Goal: Task Accomplishment & Management: Complete application form

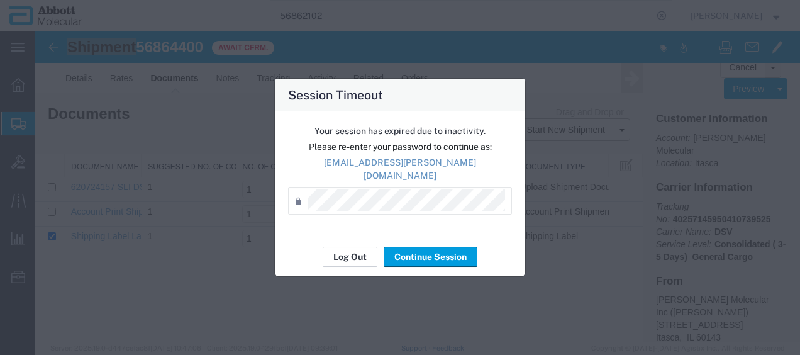
click at [353, 248] on button "Log Out" at bounding box center [350, 257] width 55 height 20
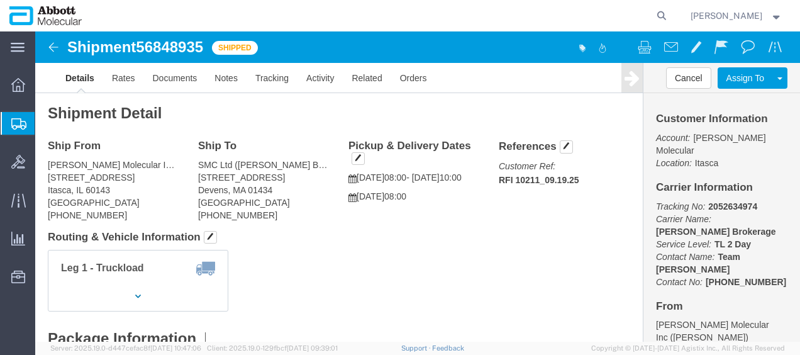
click at [0, 0] on span "Create from Template" at bounding box center [0, 0] width 0 height 0
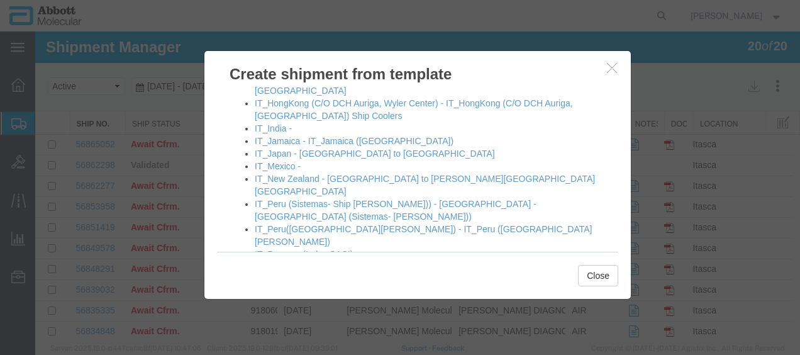
scroll to position [1007, 0]
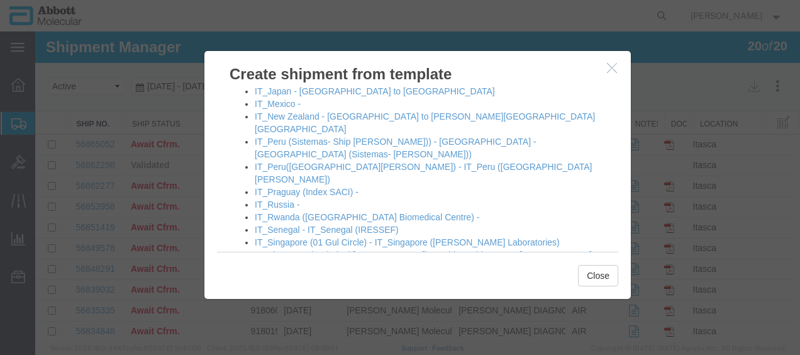
click at [302, 325] on link "[GEOGRAPHIC_DATA] - [GEOGRAPHIC_DATA] to [GEOGRAPHIC_DATA]" at bounding box center [402, 330] width 295 height 10
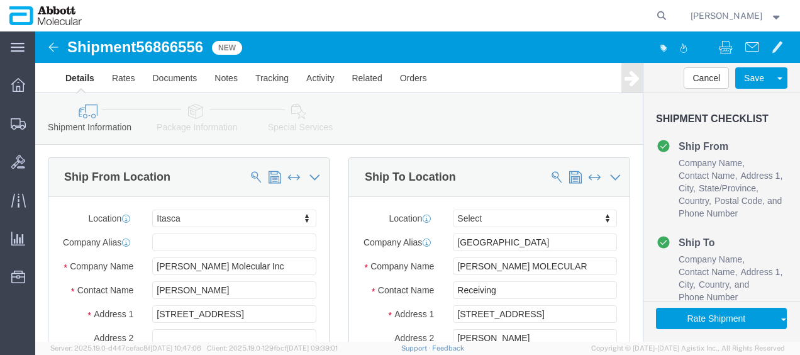
select select "48454"
select select
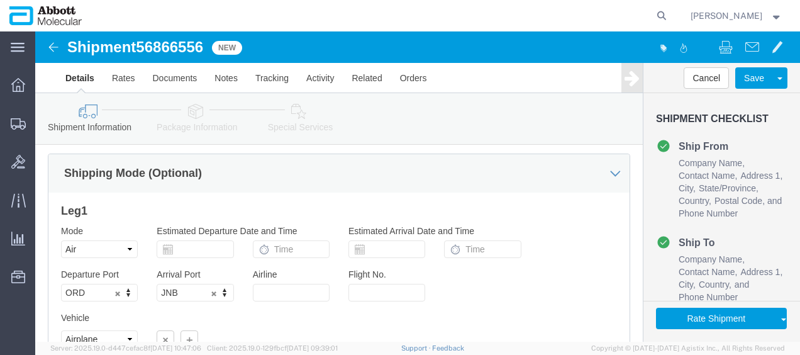
scroll to position [979, 0]
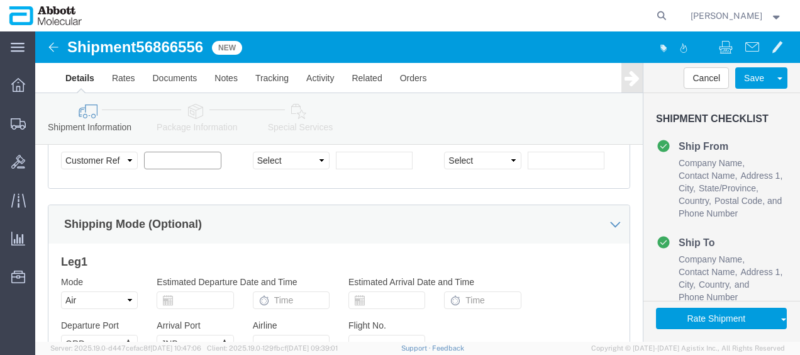
click input "text"
paste input "620719786"
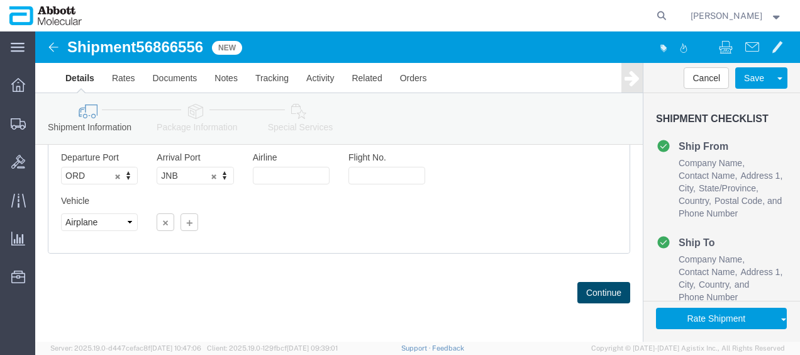
scroll to position [1168, 0]
type input "620719786"
click button "Continue"
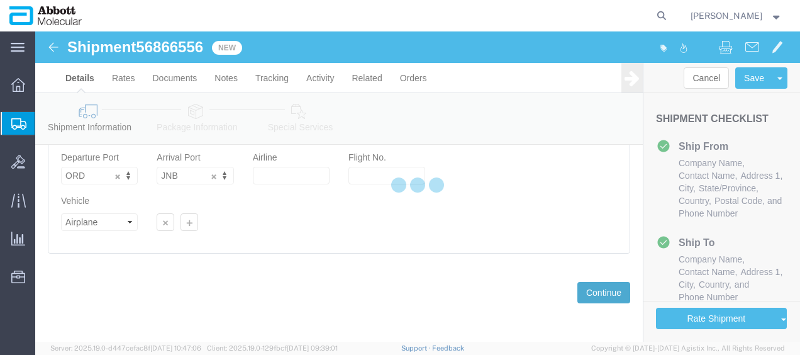
scroll to position [112, 0]
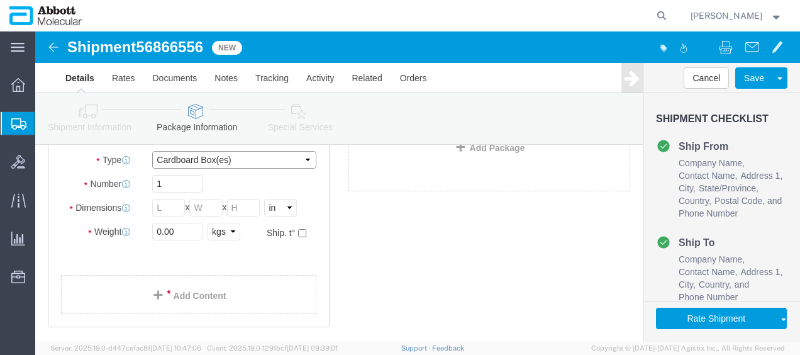
drag, startPoint x: 216, startPoint y: 126, endPoint x: 167, endPoint y: 193, distance: 83.7
click select "Select Box (B) Box (C) Box (D) Cardboard Box(es) Crate (Instrument) Crate(s) En…"
select select "PSST"
click select "Select Box (B) Box (C) Box (D) Cardboard Box(es) Crate (Instrument) Crate(s) En…"
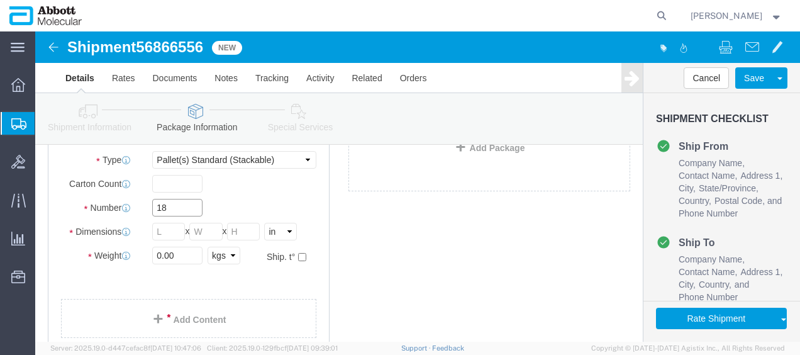
type input "18"
type input "48"
type input "40"
type input "43"
type input "2376"
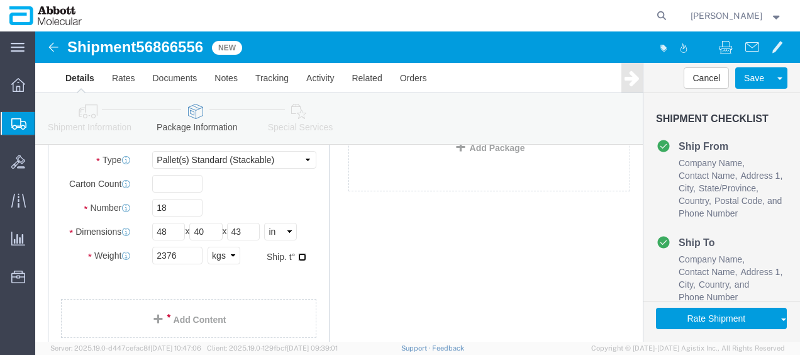
click input "checkbox"
checkbox input "true"
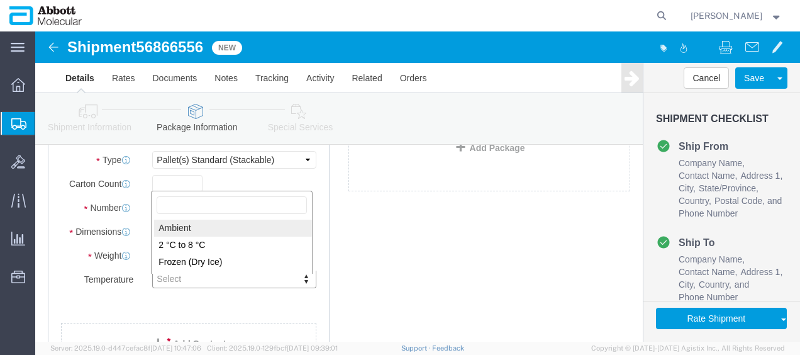
type input "AMBIENT"
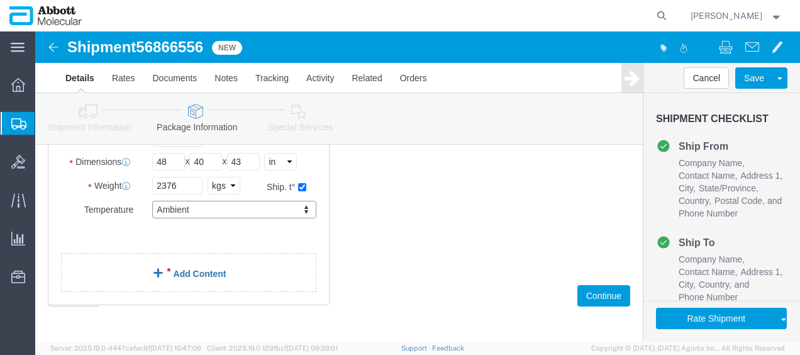
scroll to position [184, 0]
click link "Add Content"
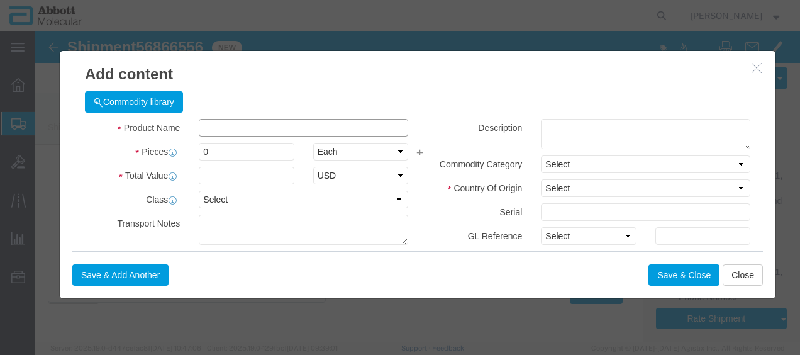
click input "text"
type input "09N2602"
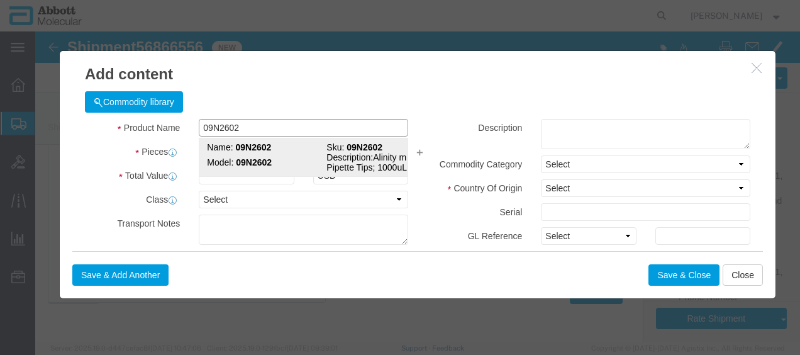
click strong "09N2602"
type input "1"
select select
select select "US"
type input "AMBIENT"
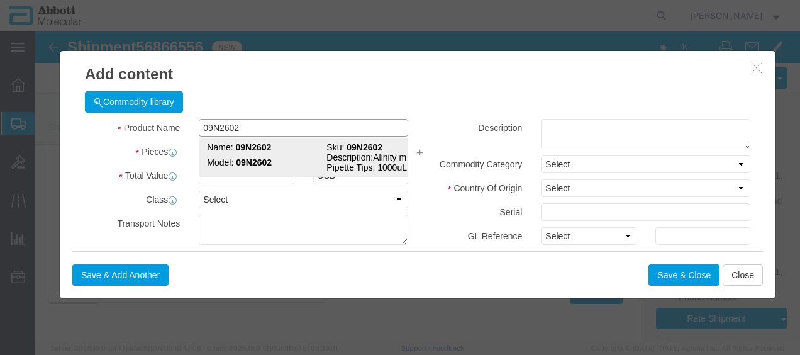
type input "8479909596"
select select "BIS"
checkbox input "false"
type input "09N2602"
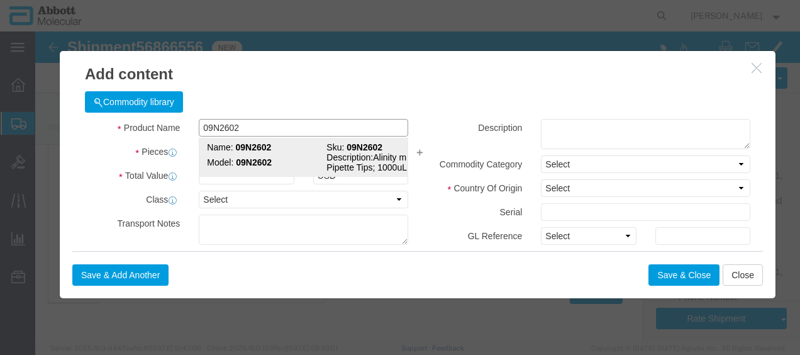
type input "09N2602"
type textarea "Alinity m Pipette Tips; 1000uL"
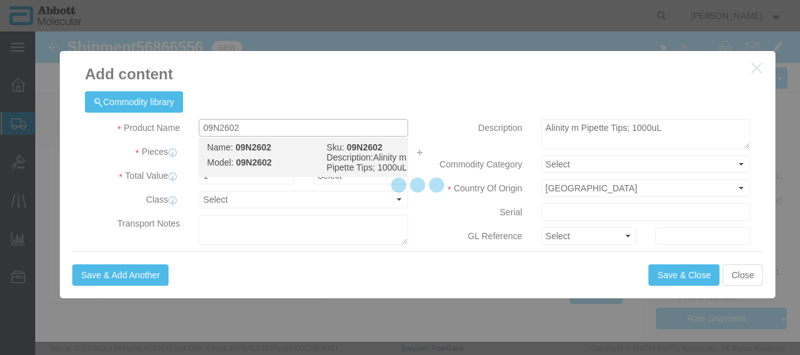
select select "NLR"
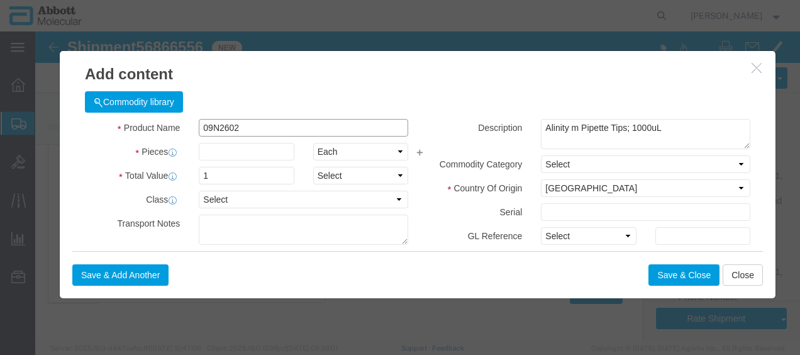
type input "09N2602"
type input "250"
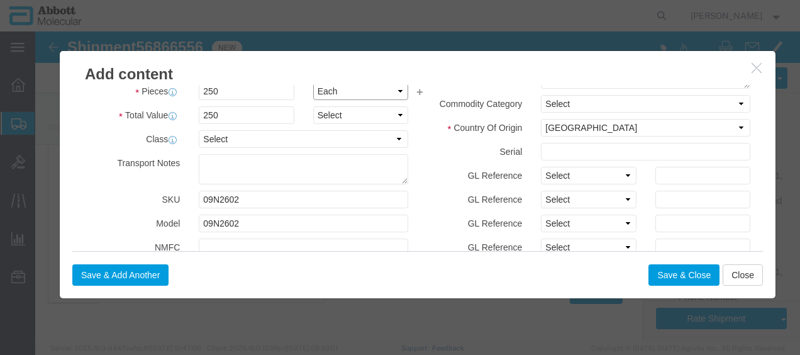
scroll to position [63, 0]
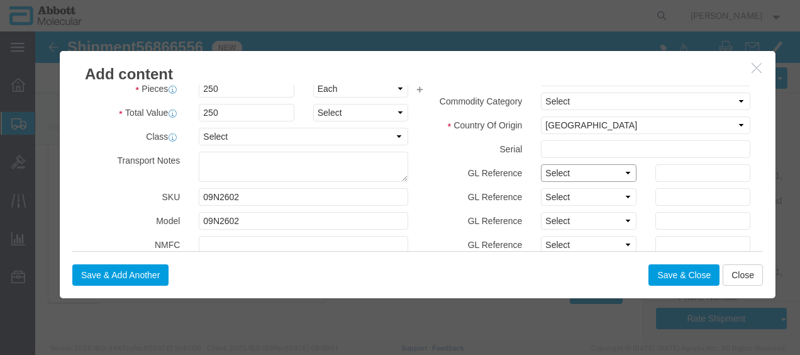
click select "Select Account Type Activity ID Airline Appointment Number ASN Batch Number Bil…"
select select "BATCH_NUMBER"
click select "Select Account Type Activity ID Airline Appointment Number ASN Batch Number Bil…"
type input "1191015"
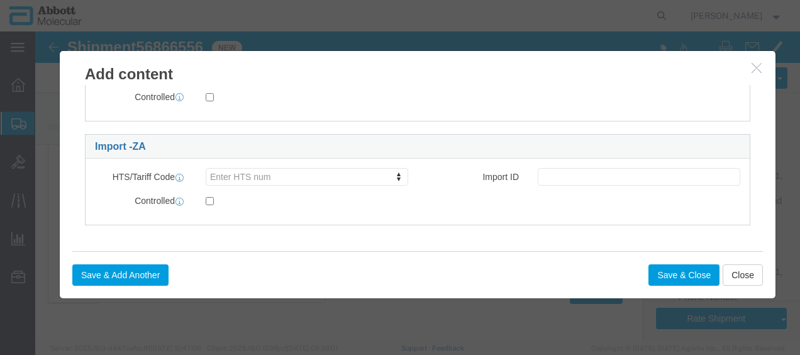
scroll to position [370, 0]
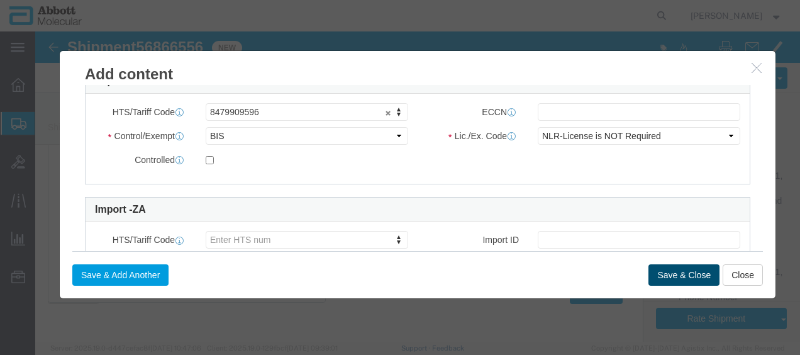
click button "Save & Close"
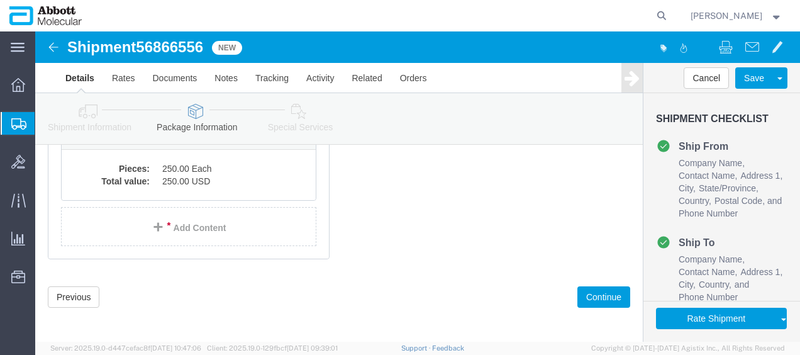
scroll to position [297, 0]
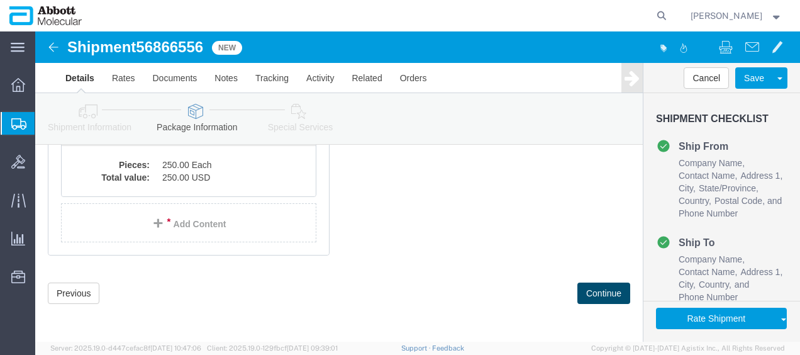
click button "Continue"
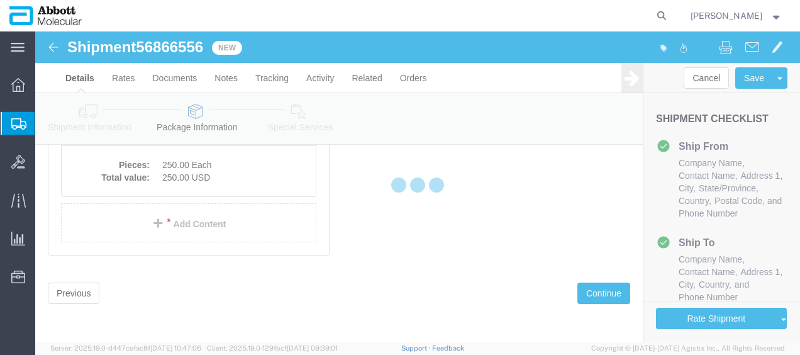
scroll to position [2206, 0]
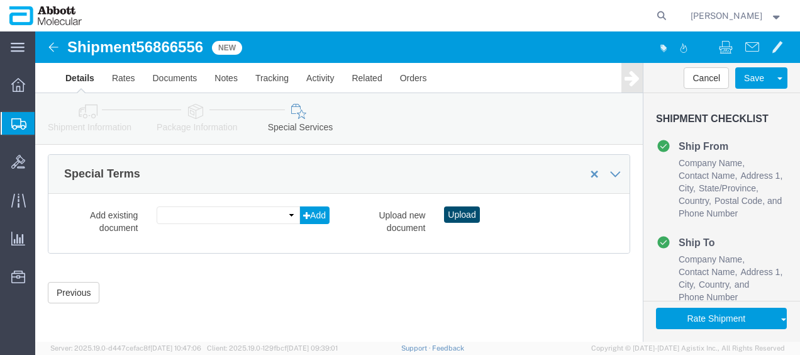
click button "Upload"
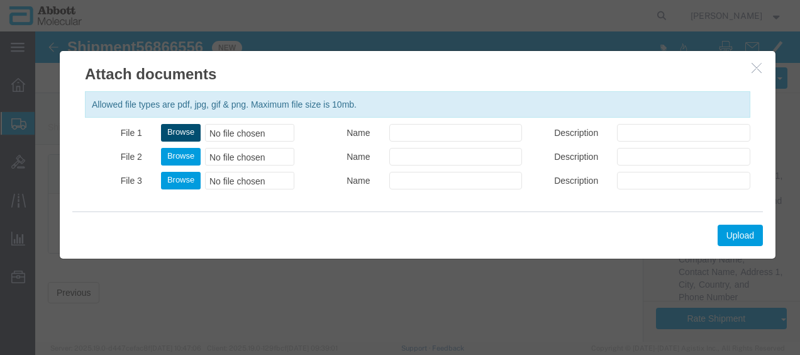
click button "Browse"
type input "C:\fakepath\620719786 SLI DSV.pdf"
click button "Upload"
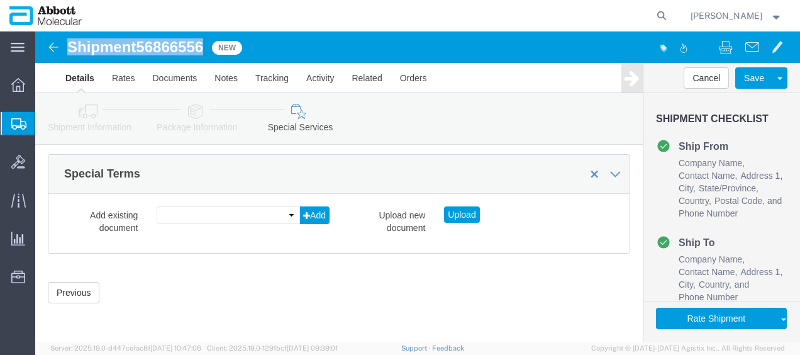
drag, startPoint x: 34, startPoint y: 18, endPoint x: 168, endPoint y: 23, distance: 134.2
click h1 "Shipment 56866556"
copy h1 "Shipment 56866556"
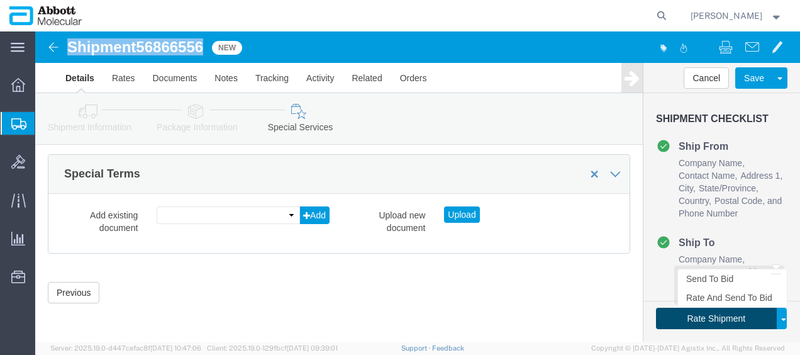
drag, startPoint x: 682, startPoint y: 284, endPoint x: 712, endPoint y: 315, distance: 43.2
click button "Rate Shipment"
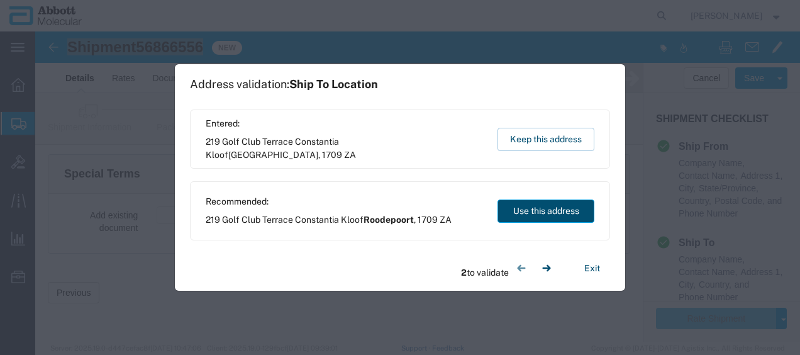
click at [555, 214] on button "Use this address" at bounding box center [546, 210] width 97 height 23
type input "Roodepoort"
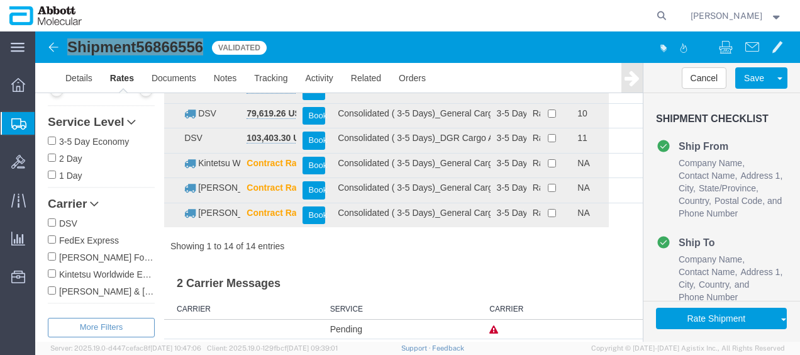
scroll to position [87, 0]
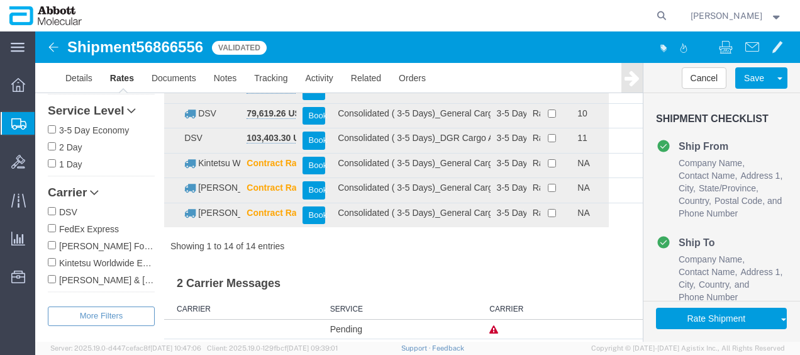
click at [64, 211] on label "DSV" at bounding box center [101, 212] width 107 height 14
click at [56, 211] on input "DSV" at bounding box center [52, 211] width 8 height 8
checkbox input "true"
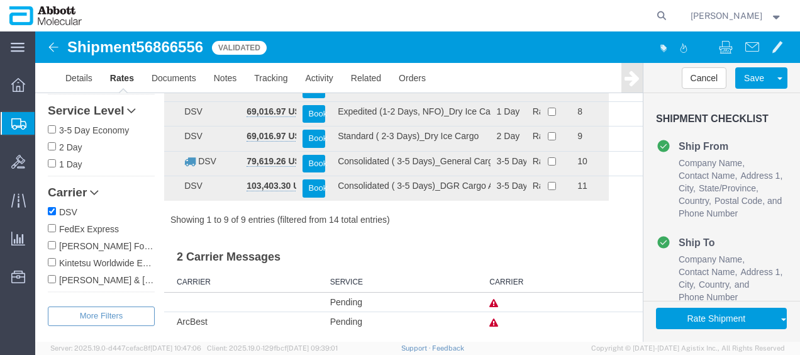
scroll to position [0, 0]
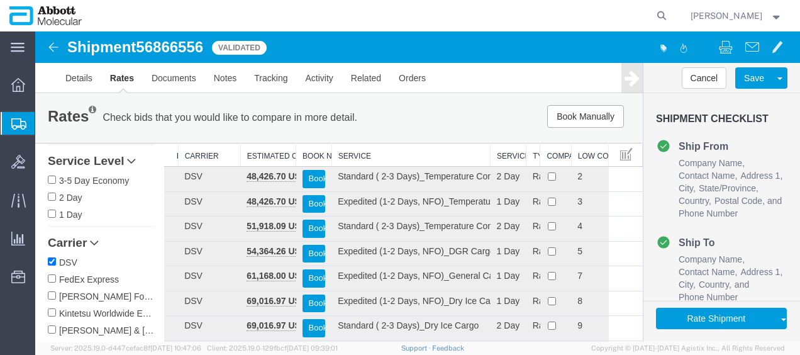
click at [371, 154] on th "Service" at bounding box center [411, 154] width 159 height 23
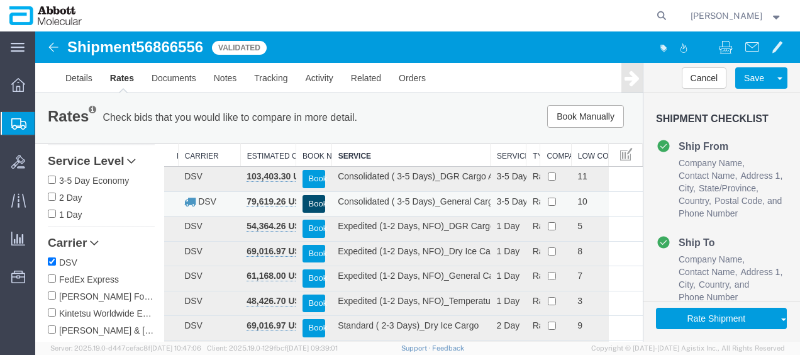
click at [310, 201] on button "Book" at bounding box center [314, 204] width 23 height 18
